Goal: Find specific page/section: Find specific page/section

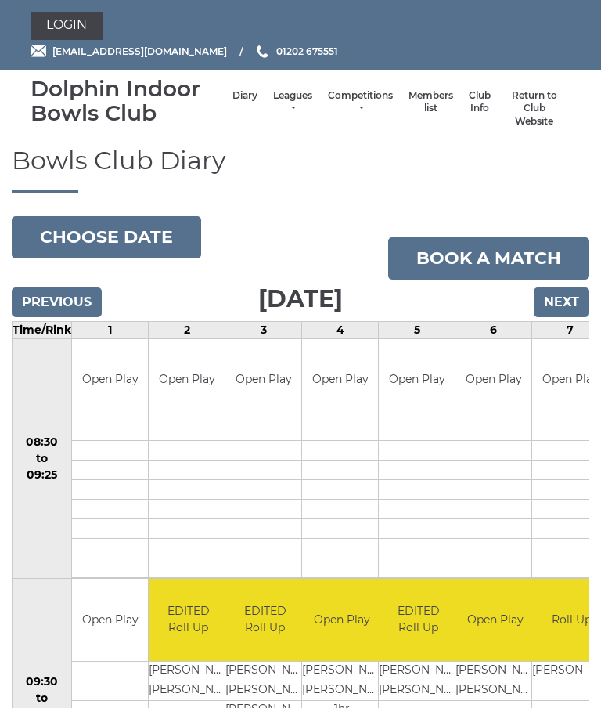
click at [412, 113] on link "Members list" at bounding box center [431, 102] width 45 height 26
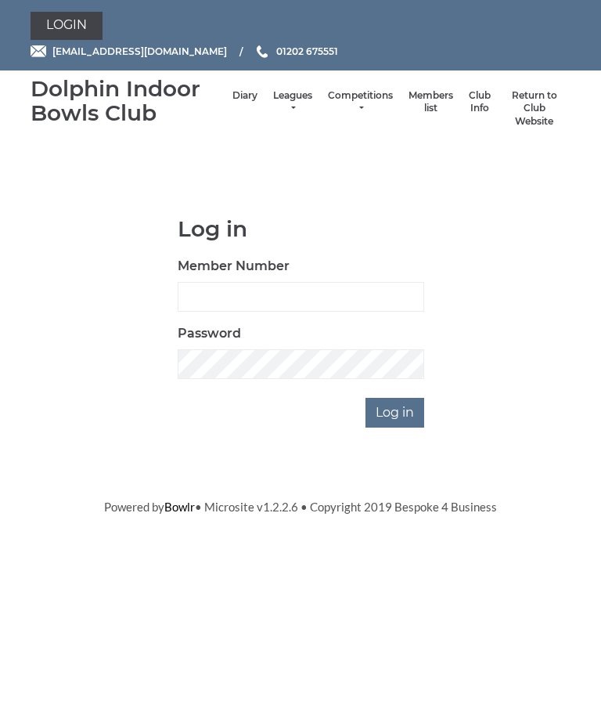
click at [221, 293] on input "Member Number" at bounding box center [301, 297] width 247 height 30
type input "2892"
click at [411, 414] on input "Log in" at bounding box center [394, 413] width 59 height 30
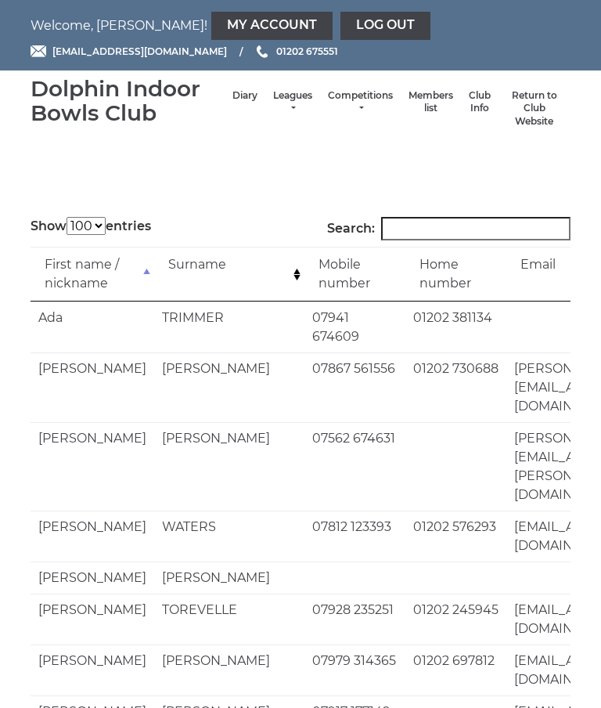
select select "100"
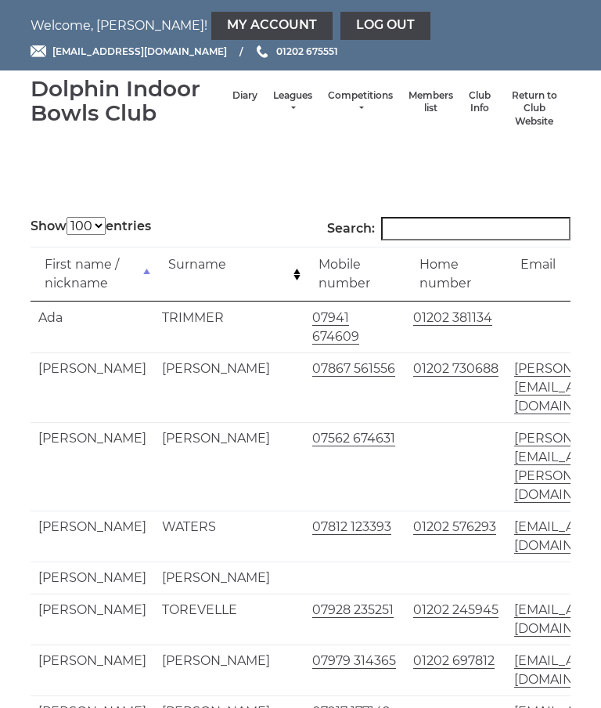
click at [438, 239] on input "Search:" at bounding box center [475, 228] width 189 height 23
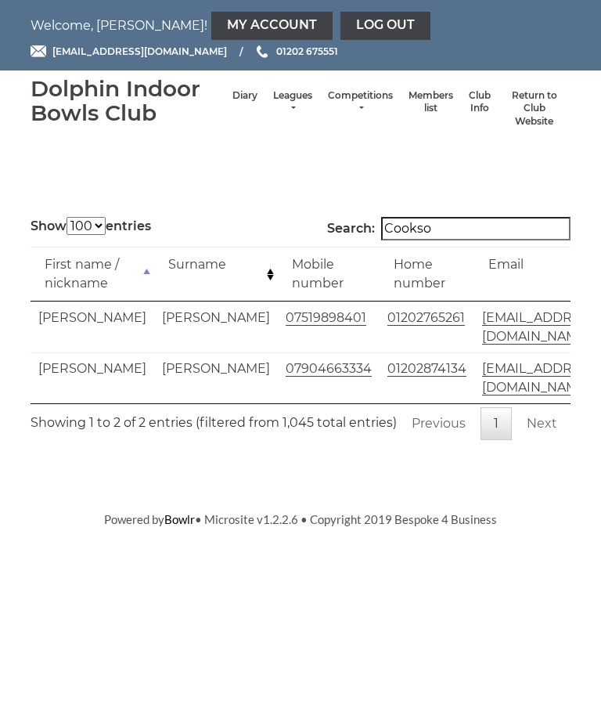
type input "[PERSON_NAME]"
